Goal: Check status: Check status

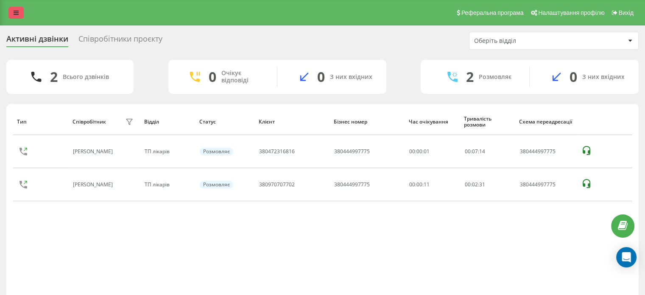
click at [21, 12] on link at bounding box center [15, 13] width 15 height 12
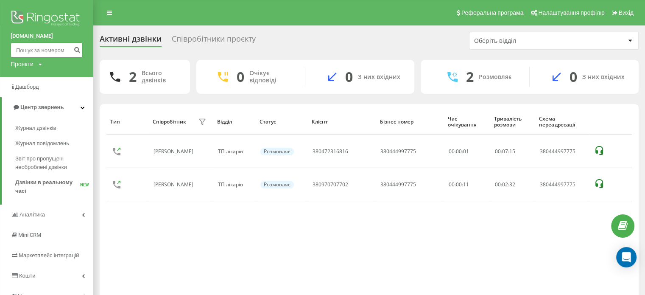
click at [31, 47] on input at bounding box center [47, 49] width 72 height 15
paste input "0987887152"
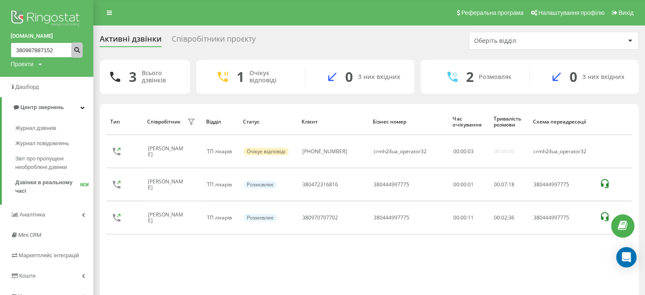
type input "380987887152"
click at [78, 49] on icon "submit" at bounding box center [76, 48] width 7 height 5
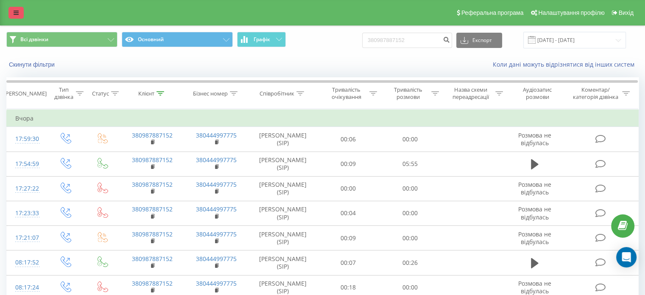
click at [14, 16] on icon at bounding box center [16, 13] width 5 height 6
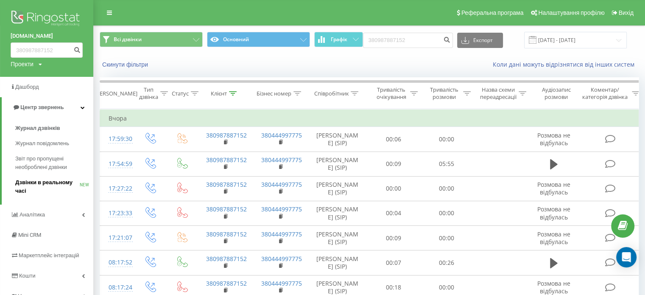
click at [31, 179] on span "Дзвінки в реальному часі" at bounding box center [47, 186] width 64 height 17
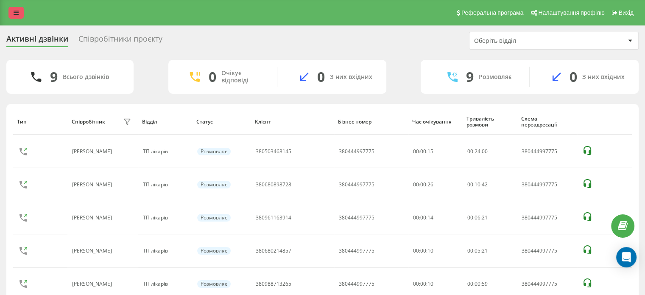
click at [20, 10] on link at bounding box center [15, 13] width 15 height 12
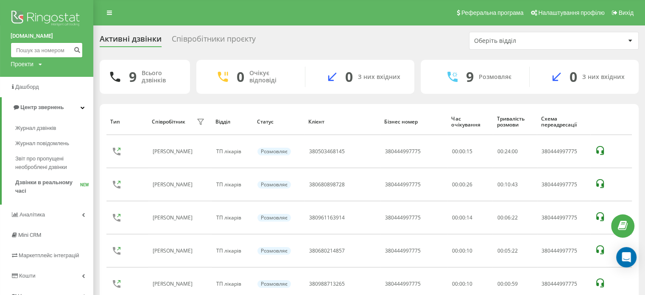
click at [36, 54] on input at bounding box center [47, 49] width 72 height 15
paste input "380987887152"
type input "380987887152"
click at [81, 49] on button "submit" at bounding box center [76, 49] width 11 height 15
